Goal: Information Seeking & Learning: Learn about a topic

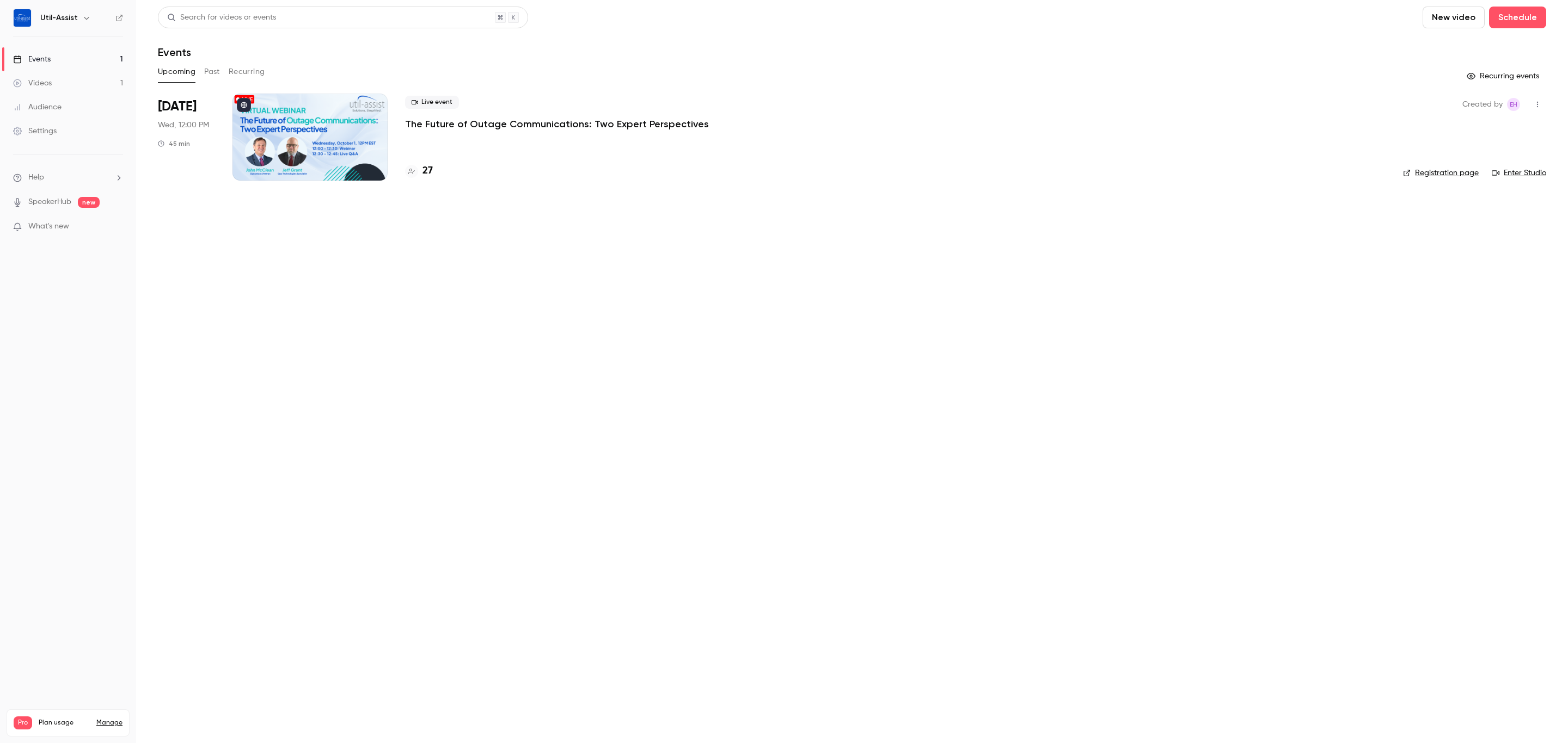
click at [424, 172] on h4 "27" at bounding box center [427, 171] width 10 height 15
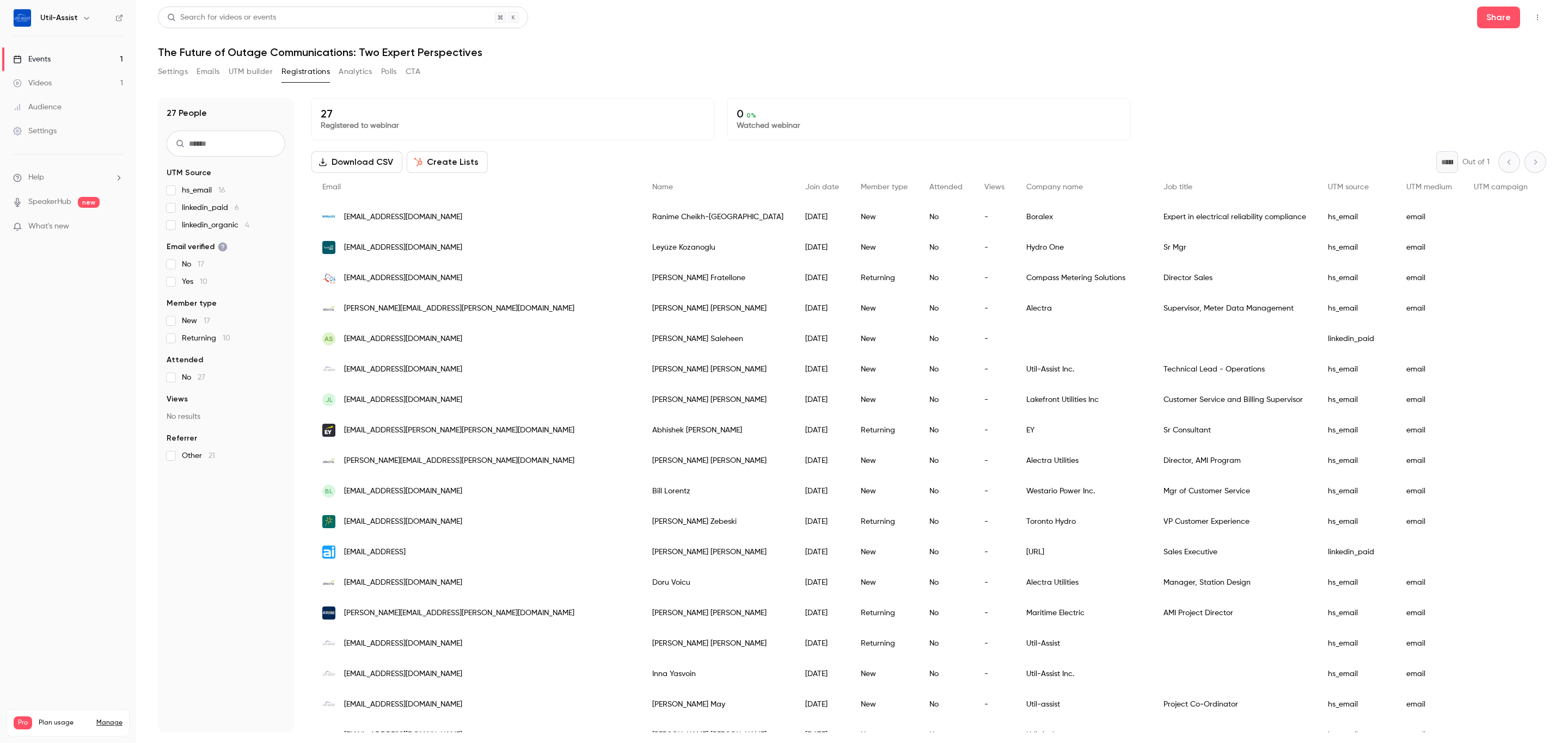
scroll to position [291, 0]
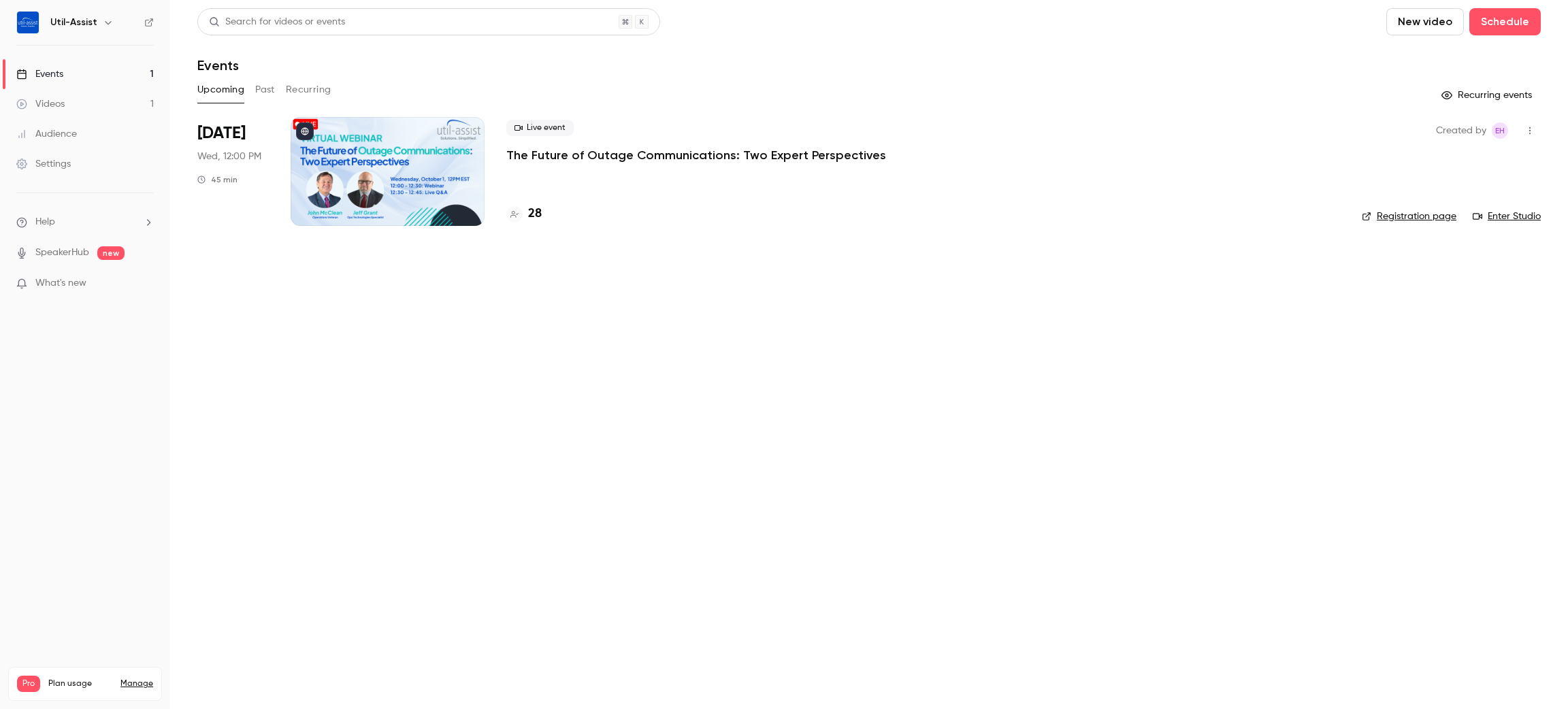
click at [599, 155] on p "The Future of Outage Communications: Two Expert Perspectives" at bounding box center [696, 155] width 380 height 16
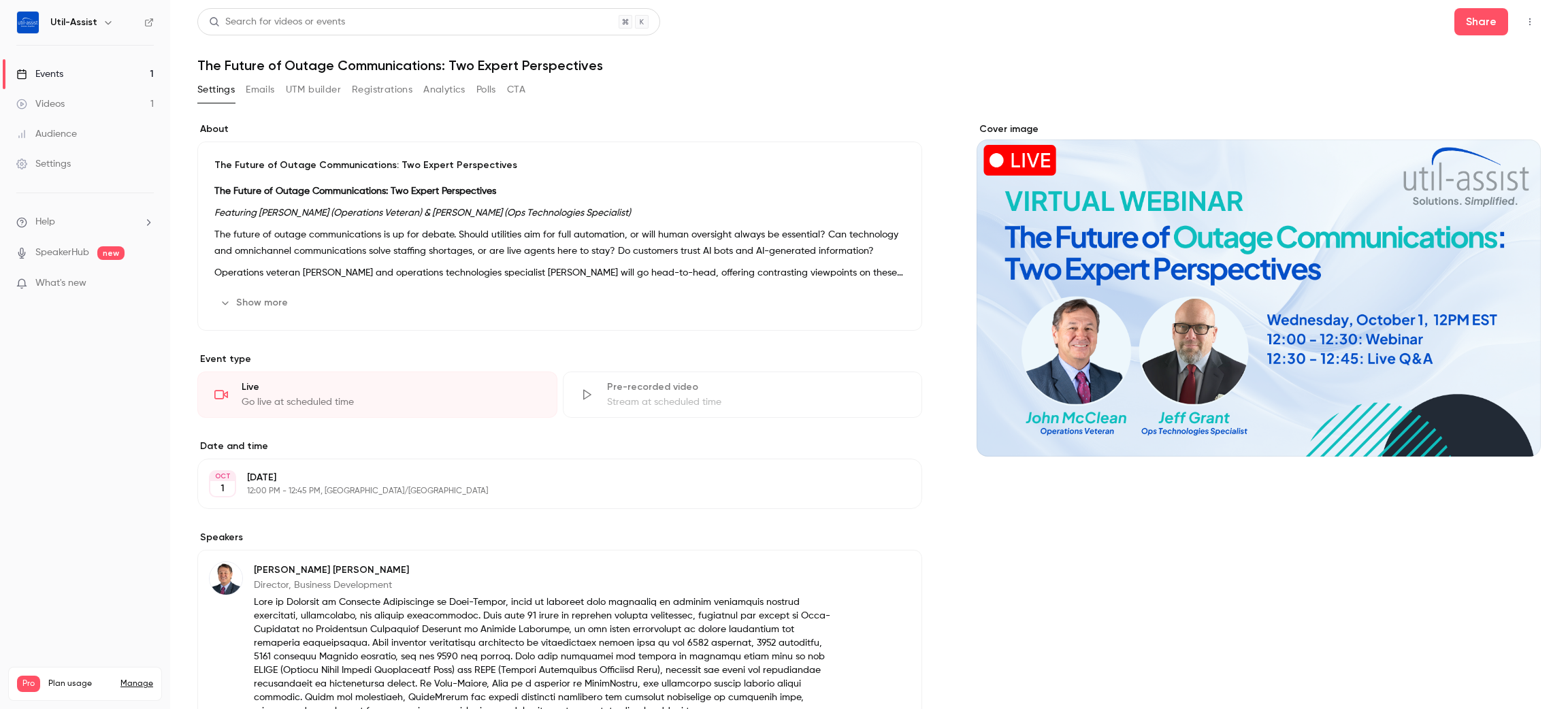
click at [679, 240] on p "The future of outage communications is up for debate. Should utilities aim for …" at bounding box center [560, 243] width 690 height 33
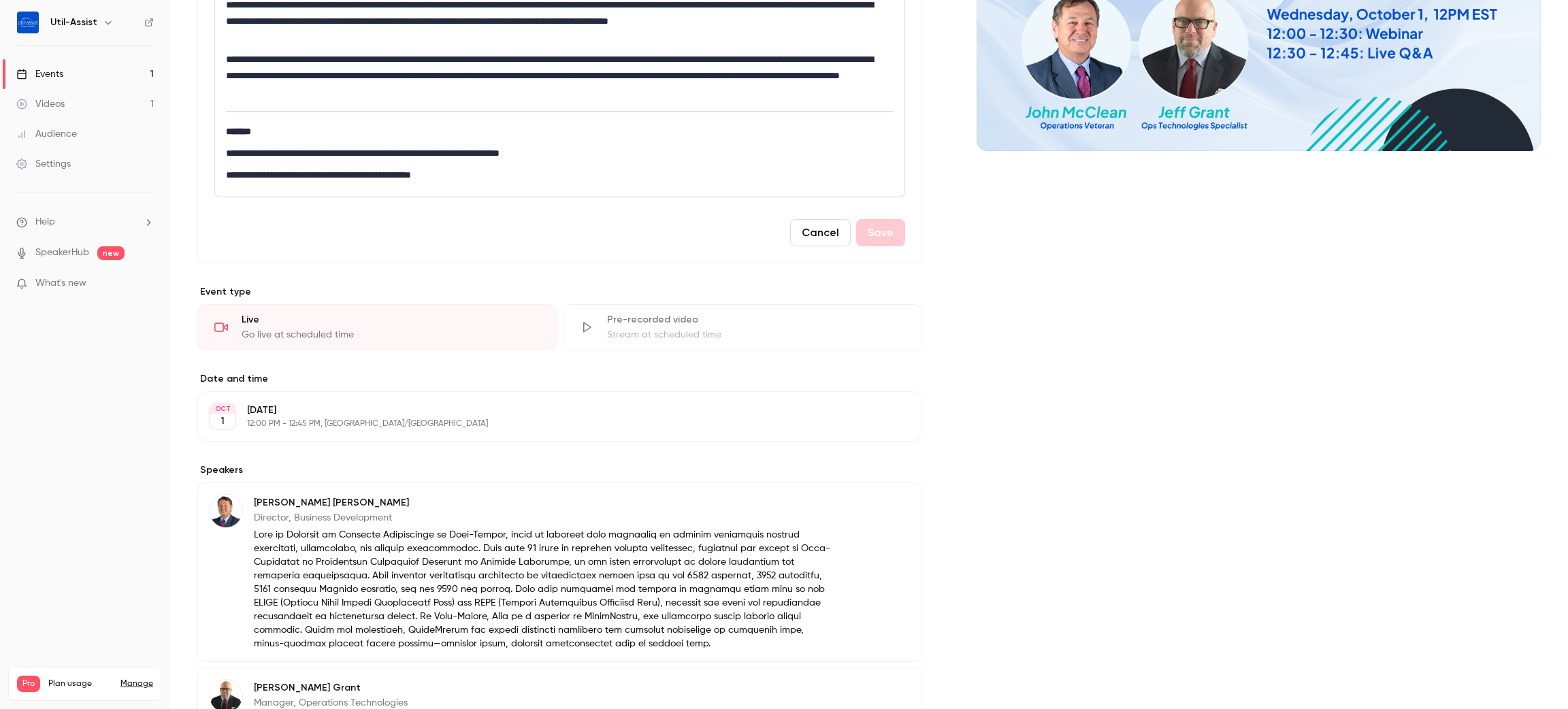
scroll to position [408, 0]
